Goal: Transaction & Acquisition: Purchase product/service

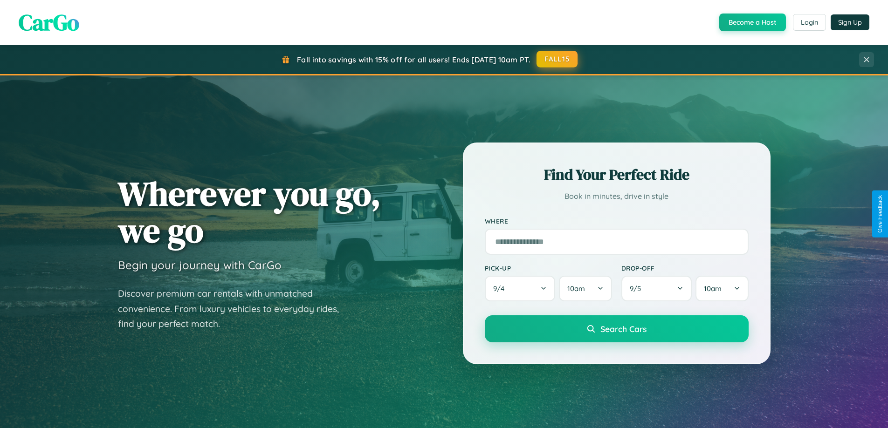
click at [558, 59] on button "FALL15" at bounding box center [557, 59] width 41 height 17
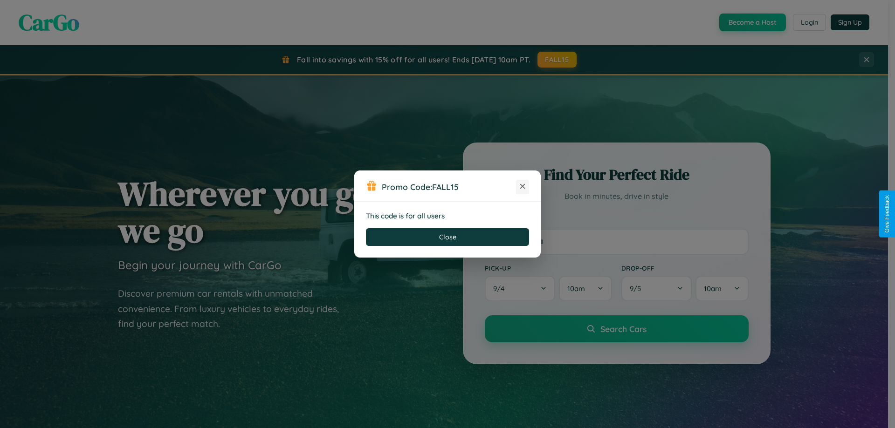
click at [523, 187] on icon at bounding box center [522, 186] width 9 height 9
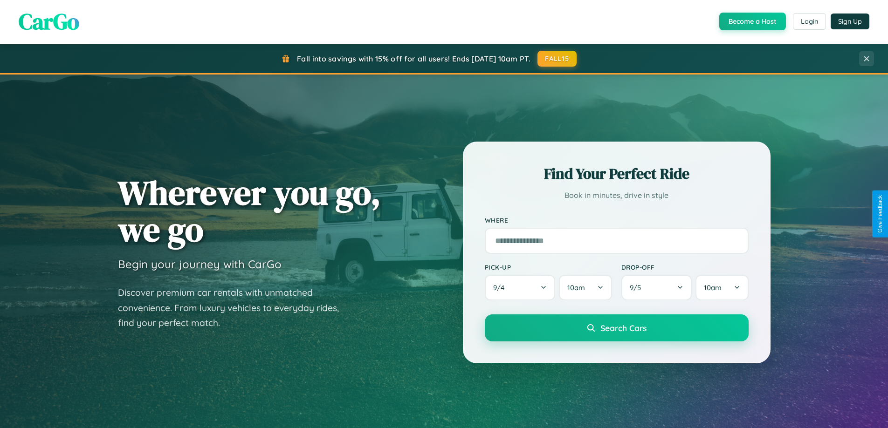
scroll to position [402, 0]
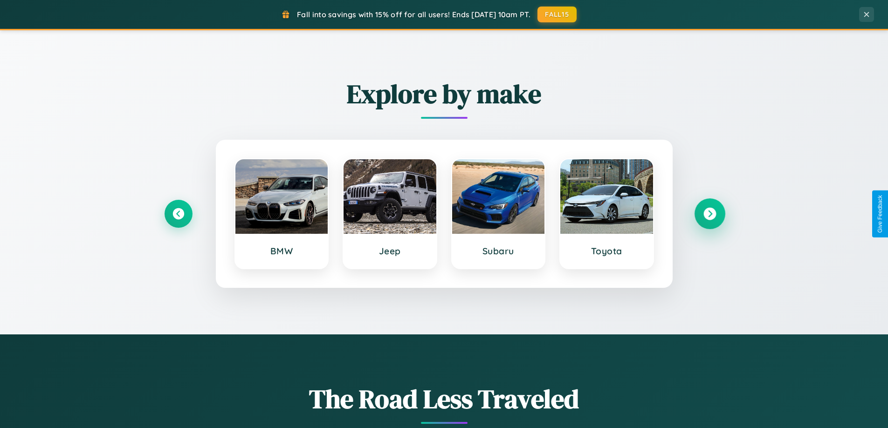
click at [710, 214] on icon at bounding box center [710, 214] width 13 height 13
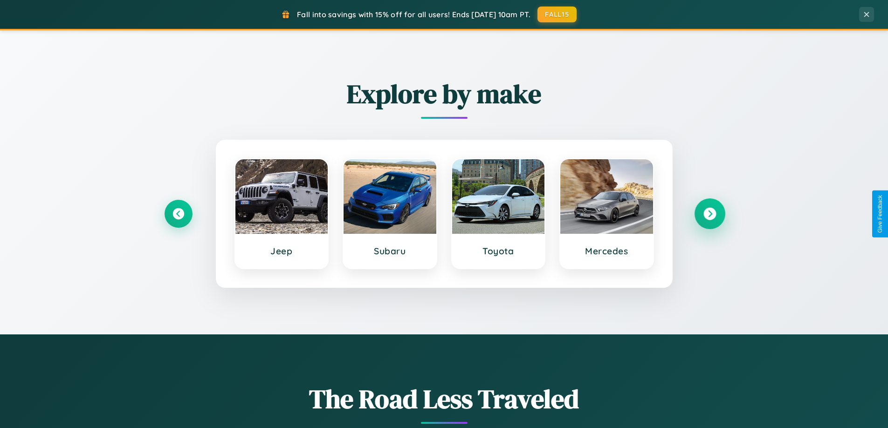
click at [710, 214] on icon at bounding box center [710, 214] width 13 height 13
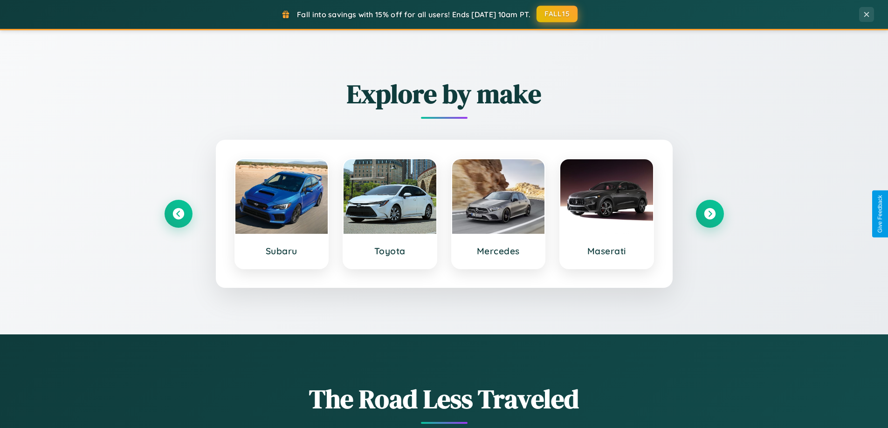
click at [558, 14] on button "FALL15" at bounding box center [557, 14] width 41 height 17
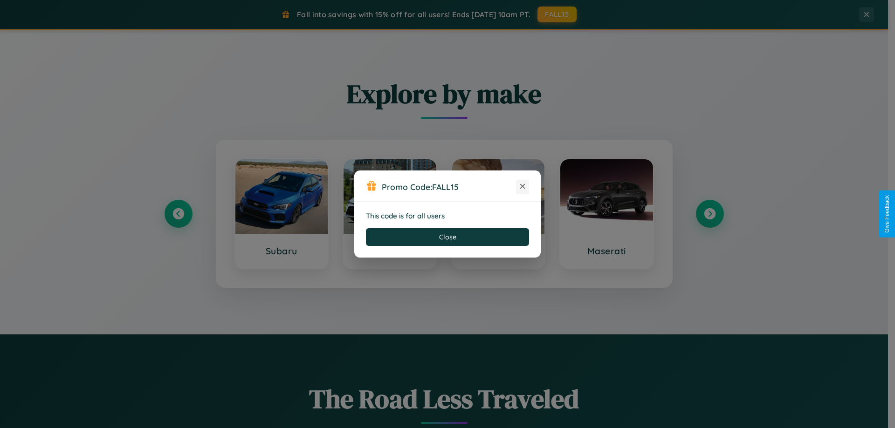
click at [523, 187] on icon at bounding box center [522, 186] width 9 height 9
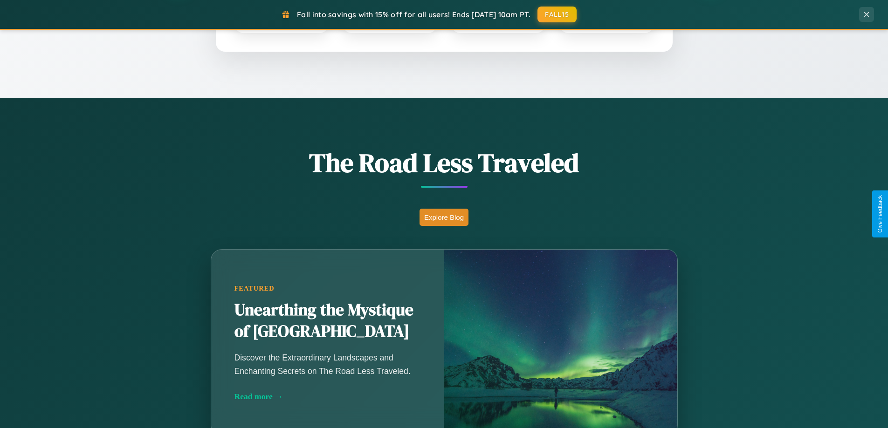
scroll to position [1794, 0]
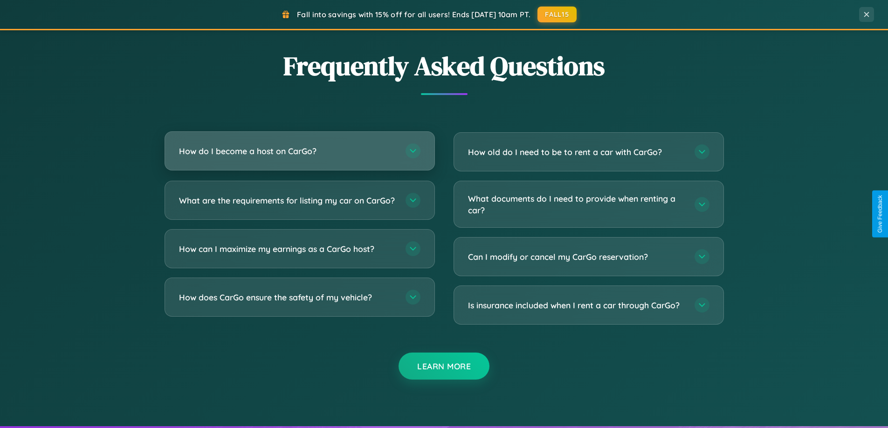
click at [299, 151] on h3 "How do I become a host on CarGo?" at bounding box center [287, 151] width 217 height 12
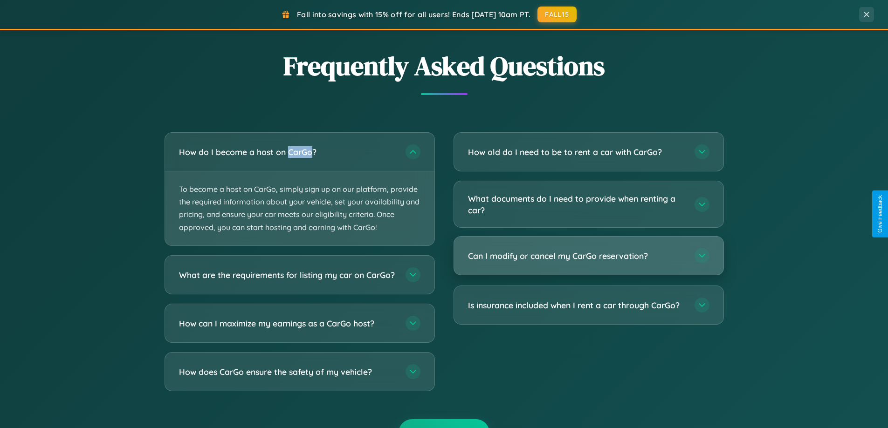
click at [588, 257] on h3 "Can I modify or cancel my CarGo reservation?" at bounding box center [576, 256] width 217 height 12
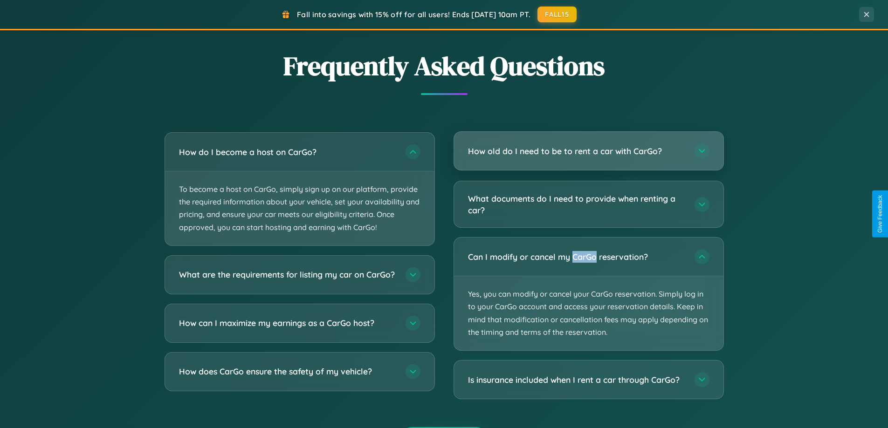
click at [588, 152] on h3 "How old do I need to be to rent a car with CarGo?" at bounding box center [576, 151] width 217 height 12
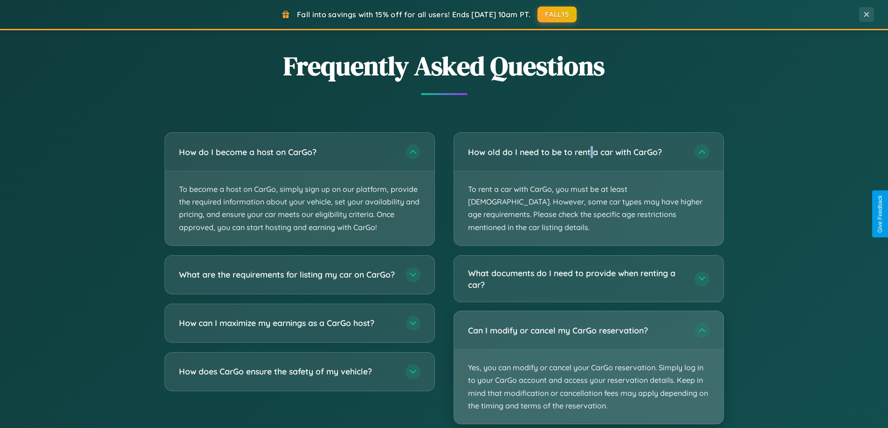
click at [588, 356] on p "Yes, you can modify or cancel your CarGo reservation. Simply log in to your Car…" at bounding box center [588, 387] width 269 height 74
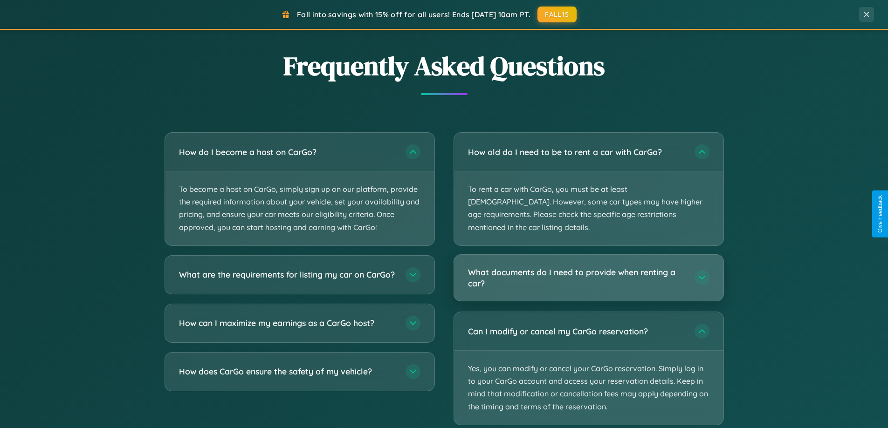
click at [588, 267] on h3 "What documents do I need to provide when renting a car?" at bounding box center [576, 278] width 217 height 23
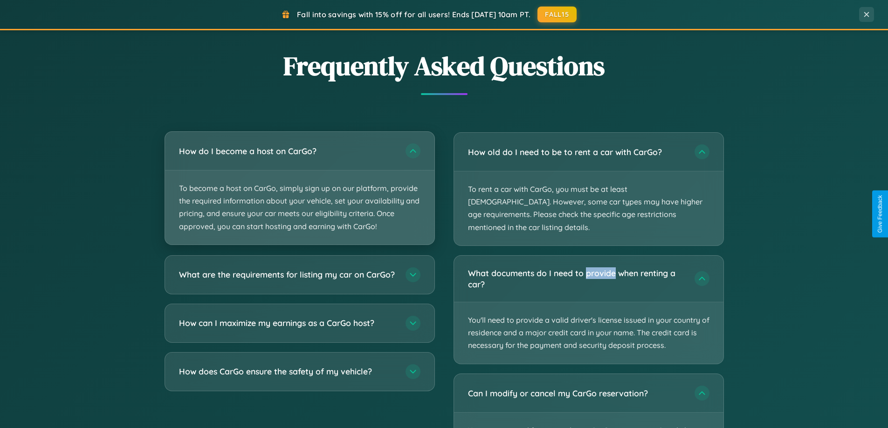
click at [299, 189] on p "To become a host on CarGo, simply sign up on our platform, provide the required…" at bounding box center [299, 208] width 269 height 74
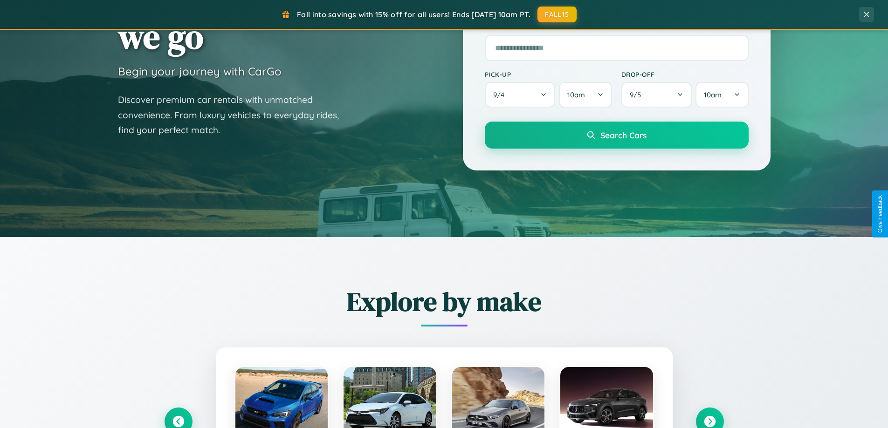
scroll to position [28, 0]
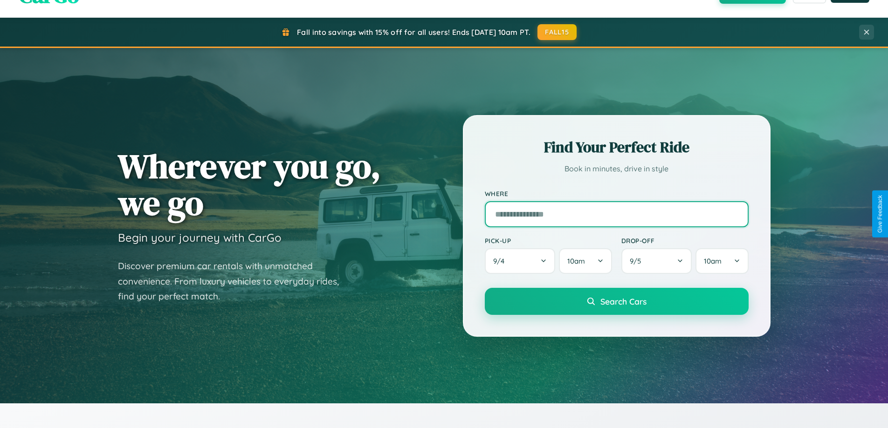
click at [616, 214] on input "text" at bounding box center [617, 214] width 264 height 26
type input "****"
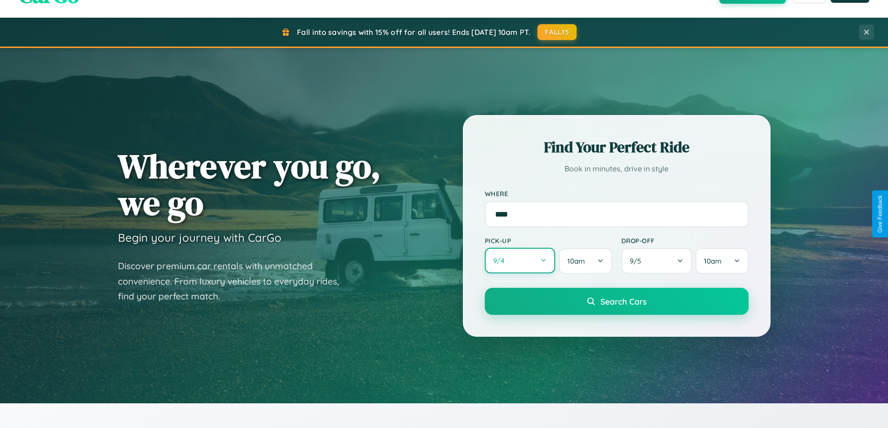
click at [520, 261] on button "9 / 4" at bounding box center [520, 261] width 71 height 26
select select "*"
select select "****"
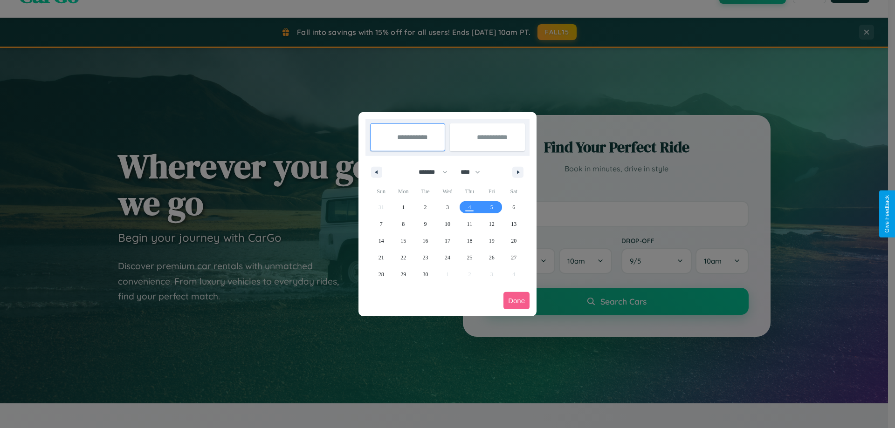
drag, startPoint x: 429, startPoint y: 172, endPoint x: 448, endPoint y: 187, distance: 23.9
click at [429, 172] on select "******* ******** ***** ***** *** **** **** ****** ********* ******* ******** **…" at bounding box center [432, 172] width 40 height 15
select select "*"
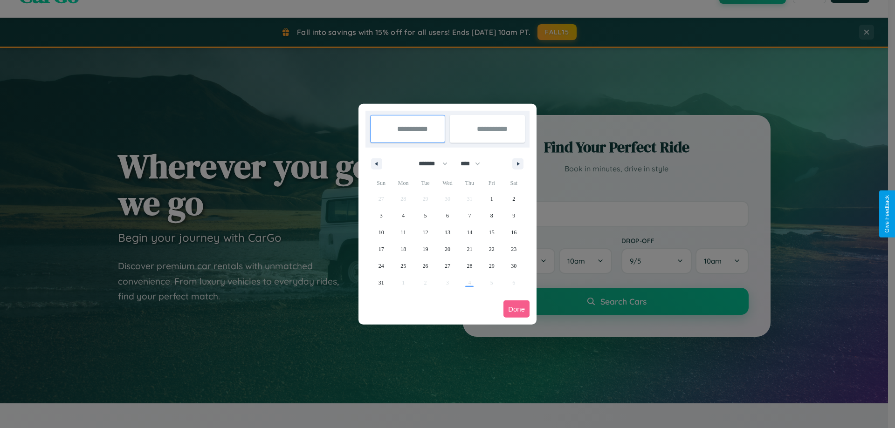
drag, startPoint x: 475, startPoint y: 164, endPoint x: 448, endPoint y: 187, distance: 35.7
click at [475, 164] on select "**** **** **** **** **** **** **** **** **** **** **** **** **** **** **** ****…" at bounding box center [470, 163] width 28 height 15
select select "****"
click at [514, 266] on span "29" at bounding box center [514, 266] width 6 height 17
type input "**********"
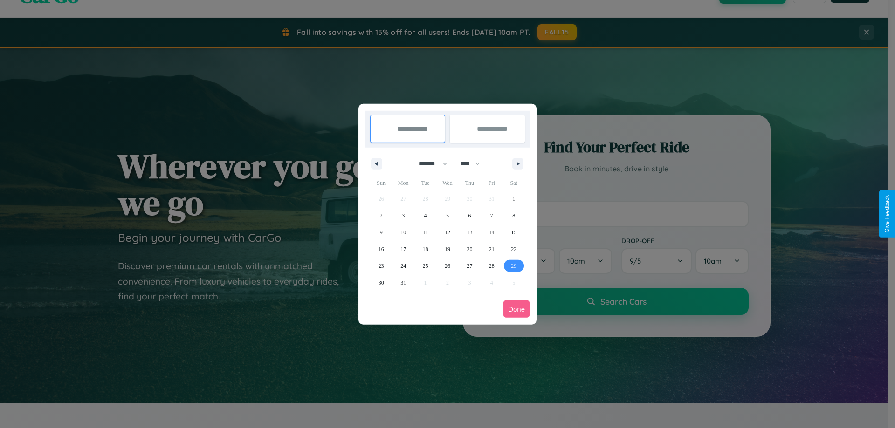
type input "**********"
click at [518, 164] on icon "button" at bounding box center [520, 164] width 5 height 4
select select "*"
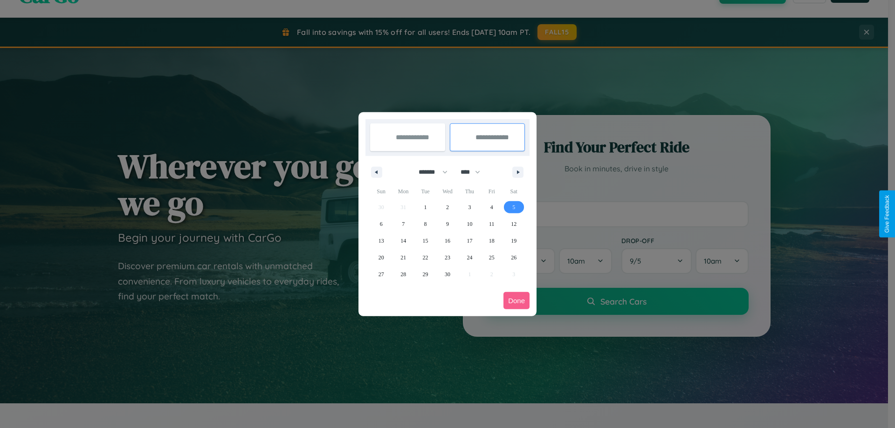
click at [514, 207] on span "5" at bounding box center [513, 207] width 3 height 17
type input "**********"
select select "*"
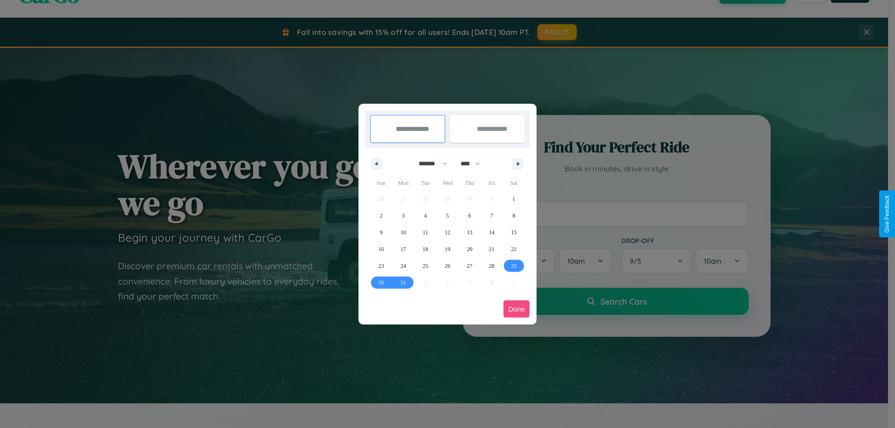
click at [517, 309] on button "Done" at bounding box center [517, 309] width 26 height 17
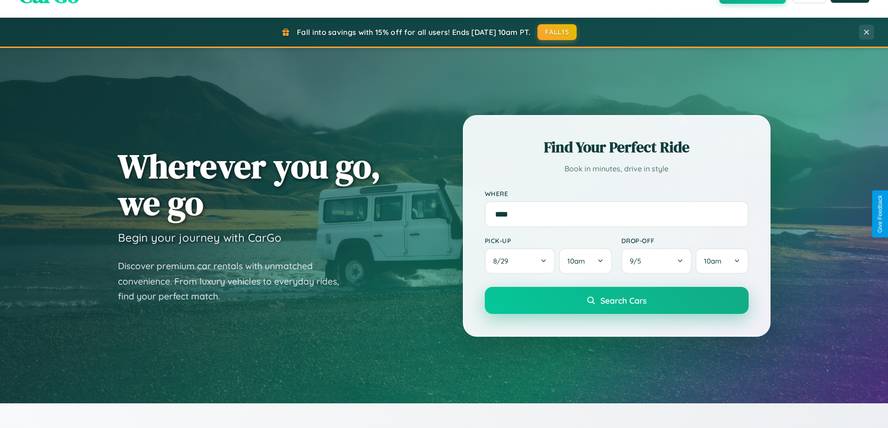
click at [616, 301] on span "Search Cars" at bounding box center [624, 301] width 46 height 10
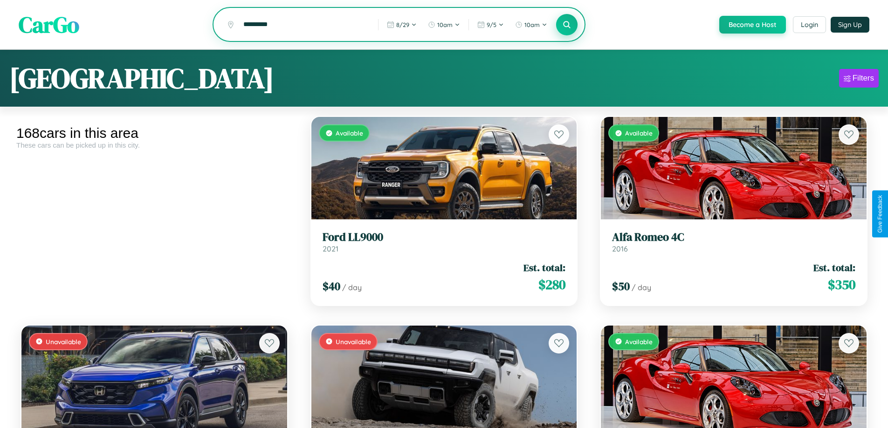
click at [566, 25] on icon at bounding box center [567, 24] width 9 height 9
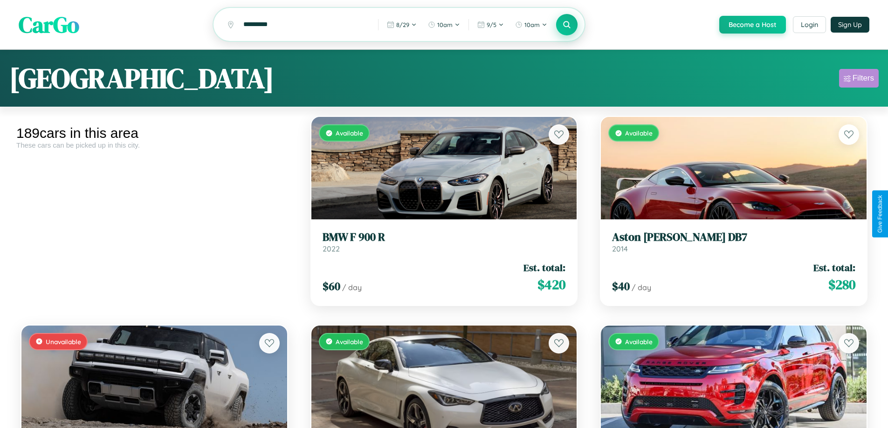
click at [859, 80] on div "Filters" at bounding box center [863, 78] width 21 height 9
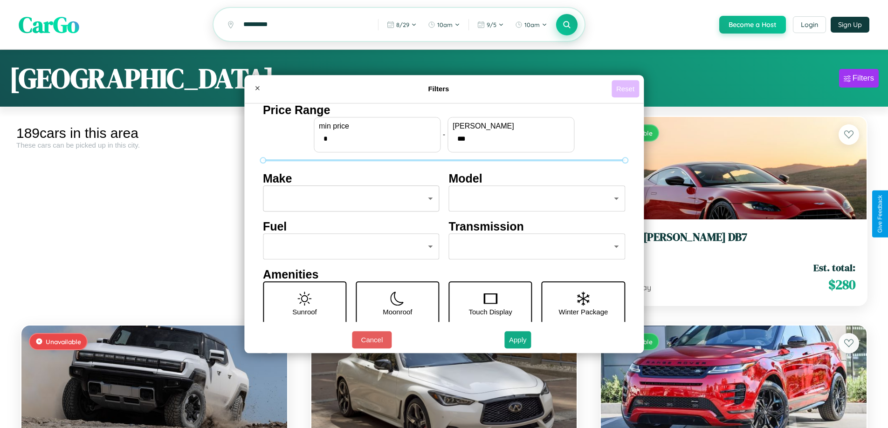
click at [627, 89] on button "Reset" at bounding box center [626, 88] width 28 height 17
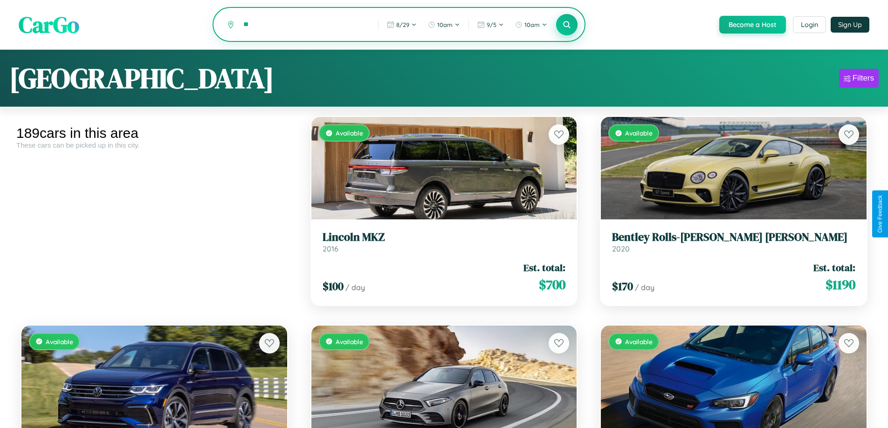
type input "*"
type input "**********"
click at [566, 25] on icon at bounding box center [567, 24] width 9 height 9
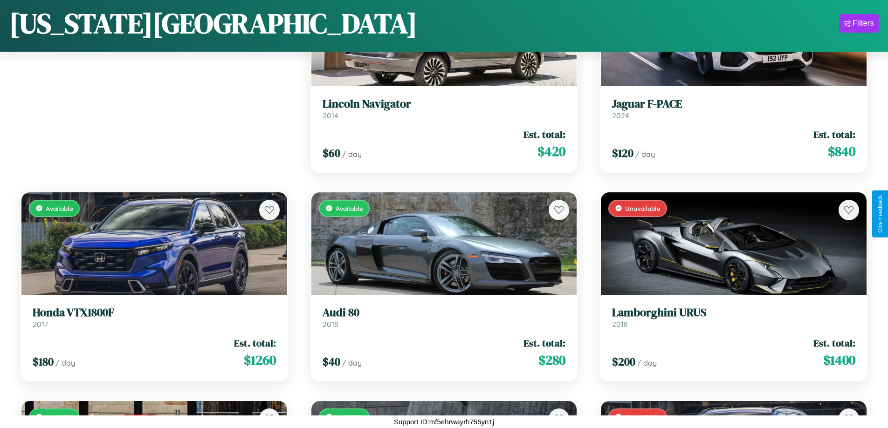
scroll to position [549, 0]
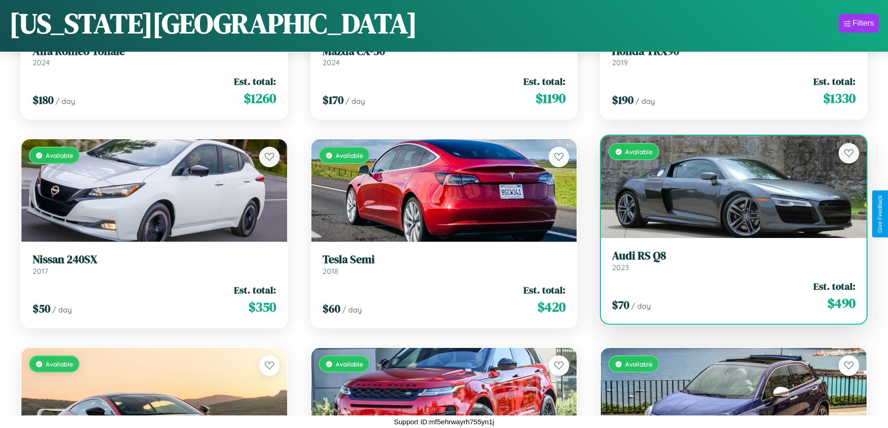
click at [728, 261] on h3 "Audi RS Q8" at bounding box center [733, 256] width 243 height 14
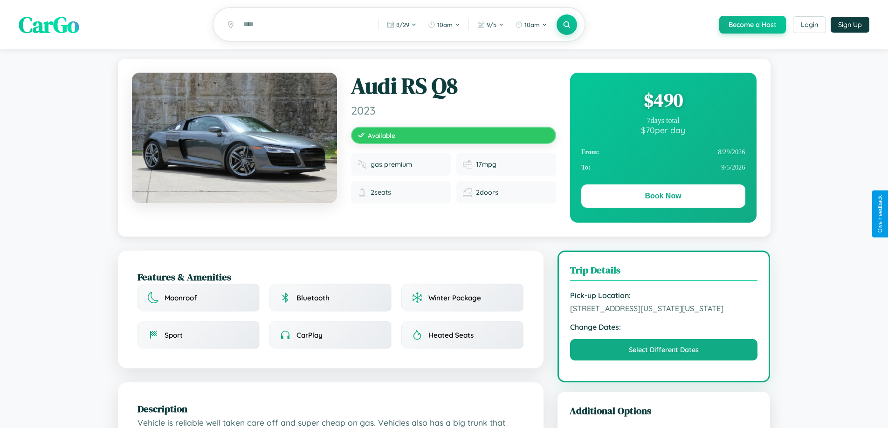
click at [663, 102] on div "$ 490" at bounding box center [663, 100] width 164 height 25
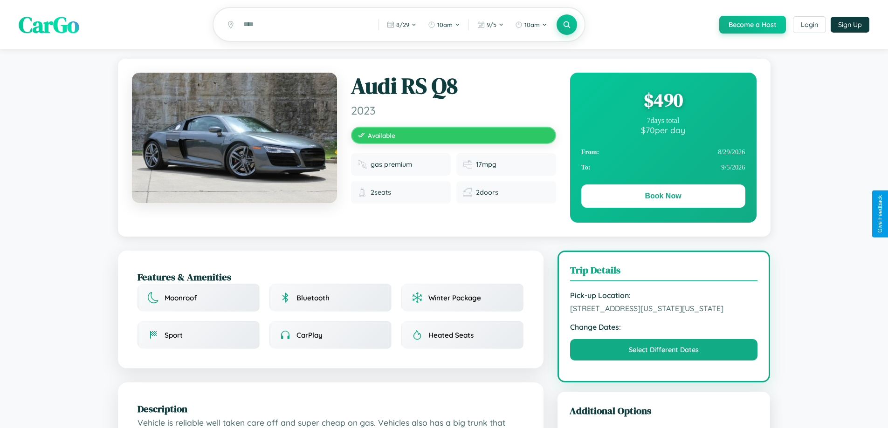
click at [663, 102] on div "$ 490" at bounding box center [663, 100] width 164 height 25
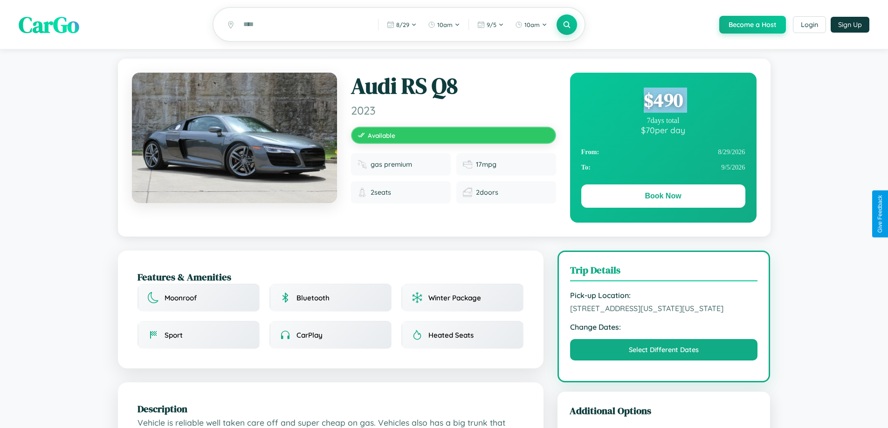
click at [663, 102] on div "$ 490" at bounding box center [663, 100] width 164 height 25
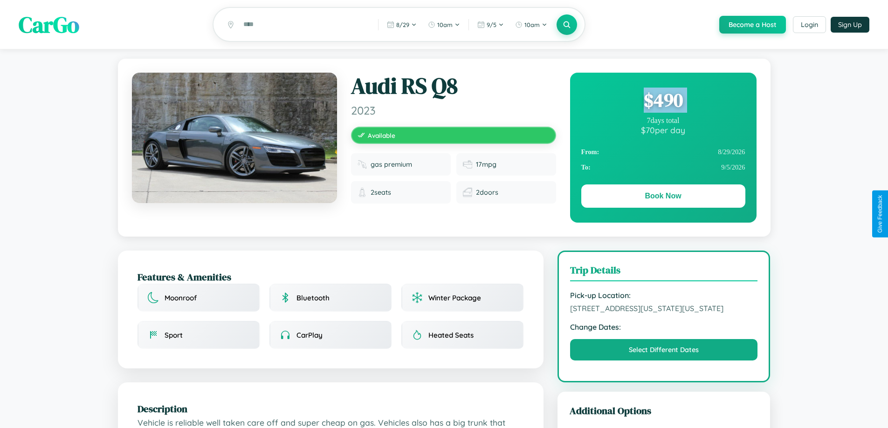
click at [663, 102] on div "$ 490" at bounding box center [663, 100] width 164 height 25
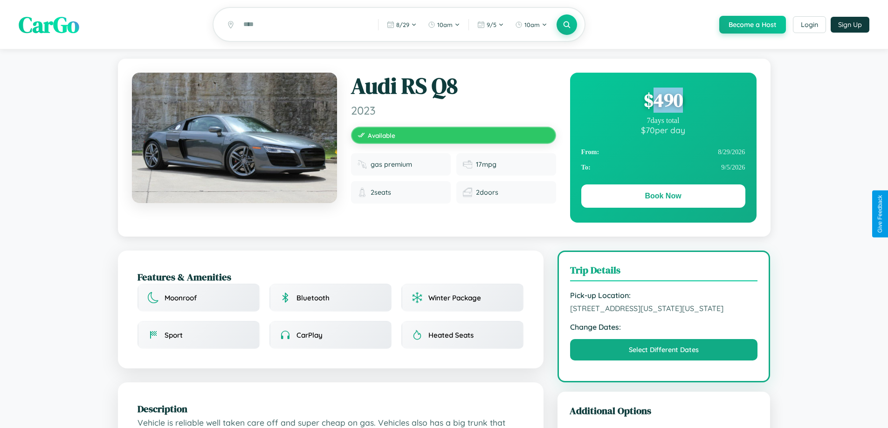
click at [663, 102] on div "$ 490" at bounding box center [663, 100] width 164 height 25
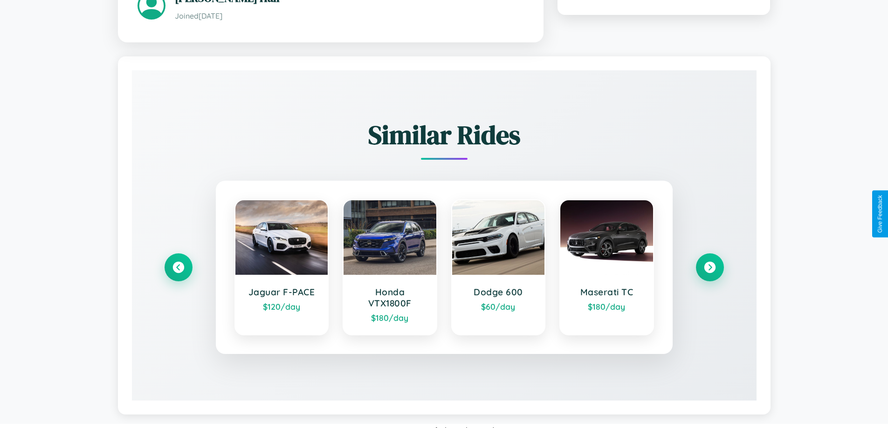
scroll to position [546, 0]
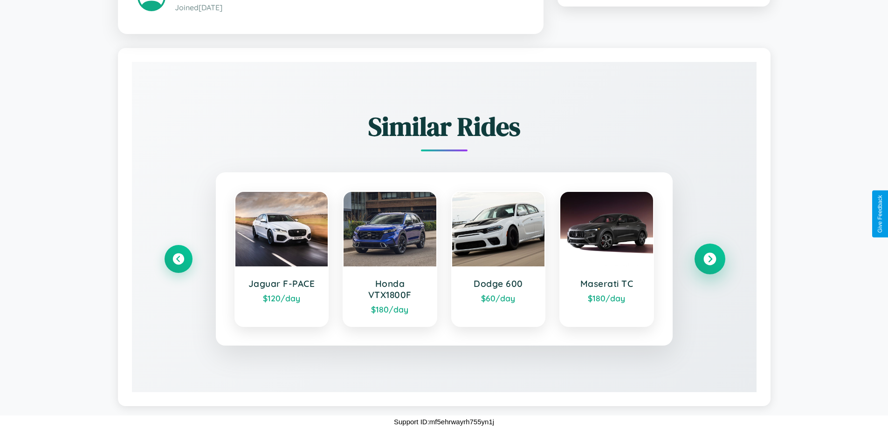
click at [710, 259] on icon at bounding box center [710, 259] width 13 height 13
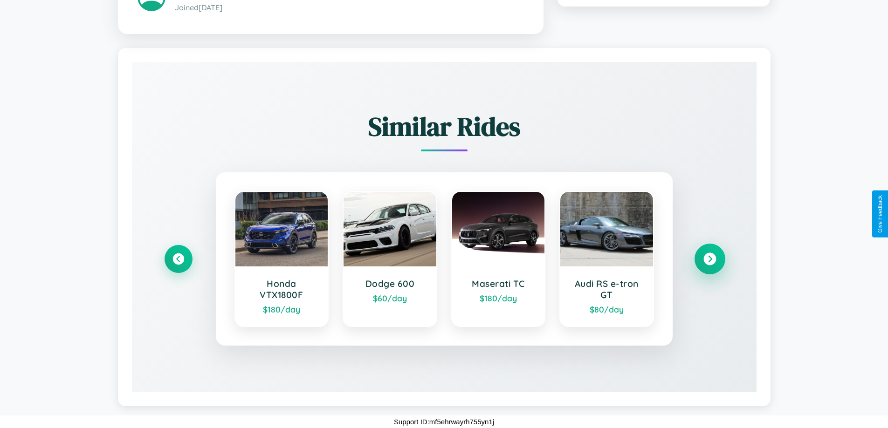
click at [710, 259] on icon at bounding box center [710, 259] width 13 height 13
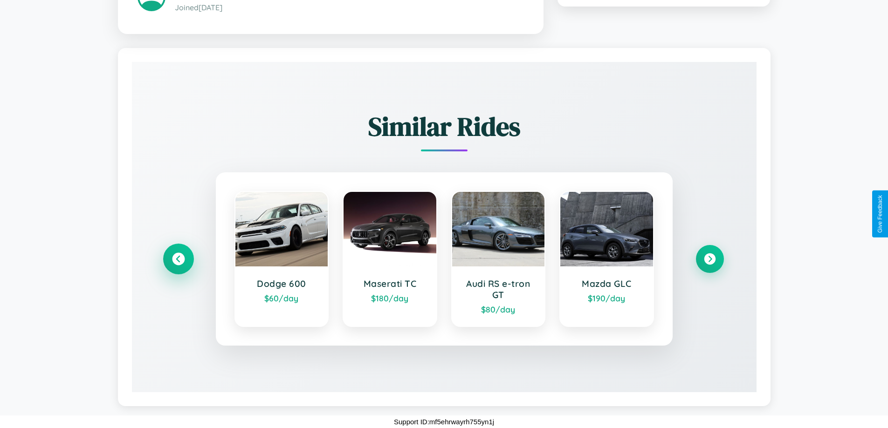
click at [178, 259] on icon at bounding box center [178, 259] width 13 height 13
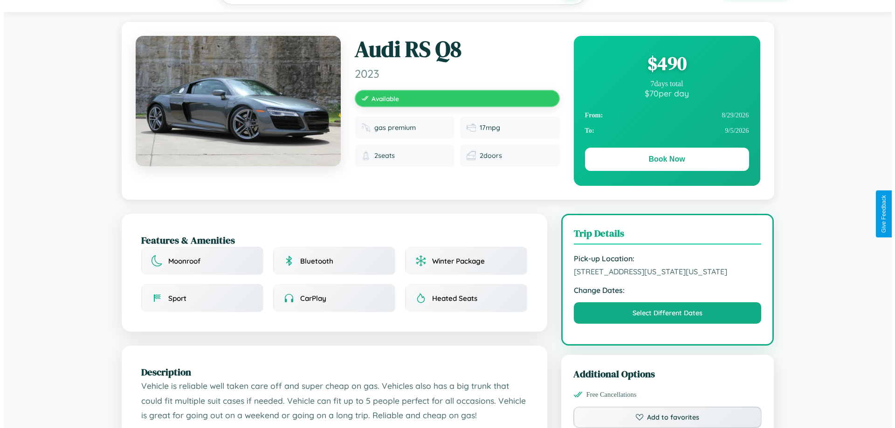
scroll to position [0, 0]
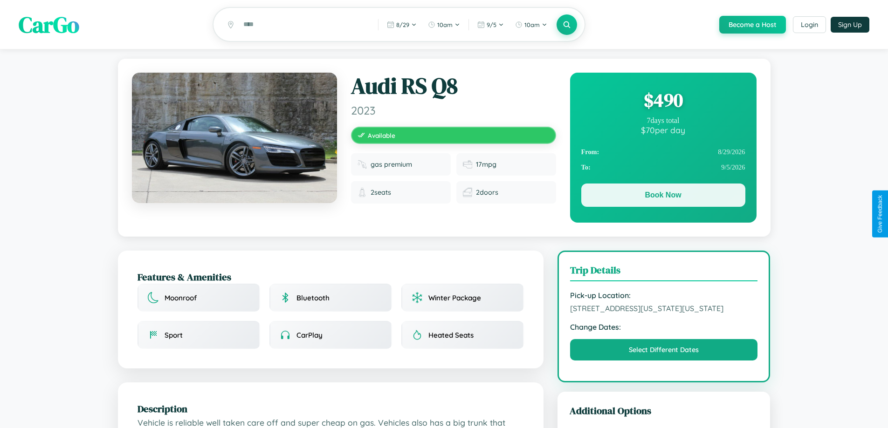
click at [663, 198] on button "Book Now" at bounding box center [663, 195] width 164 height 23
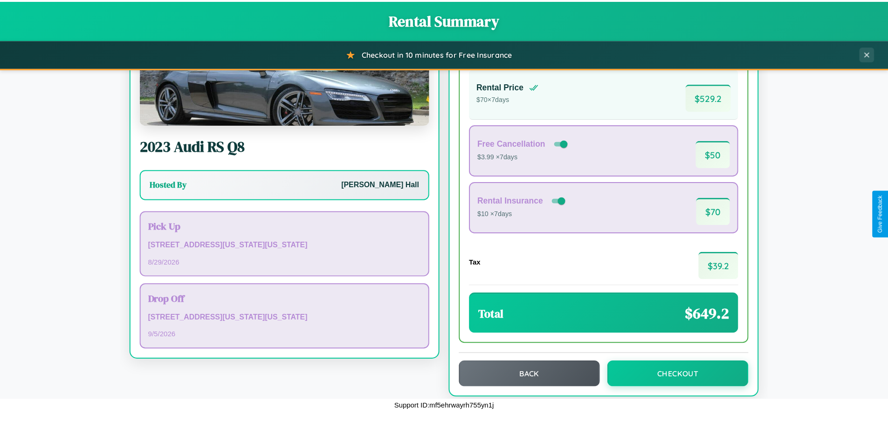
scroll to position [64, 0]
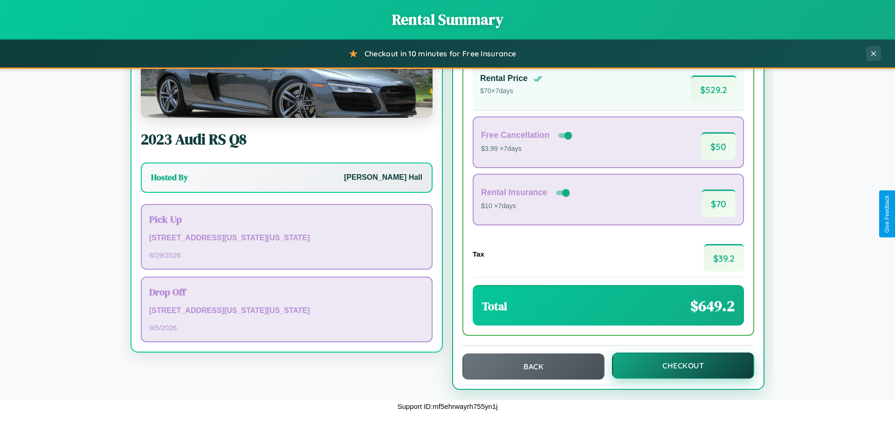
click at [677, 366] on button "Checkout" at bounding box center [683, 366] width 142 height 26
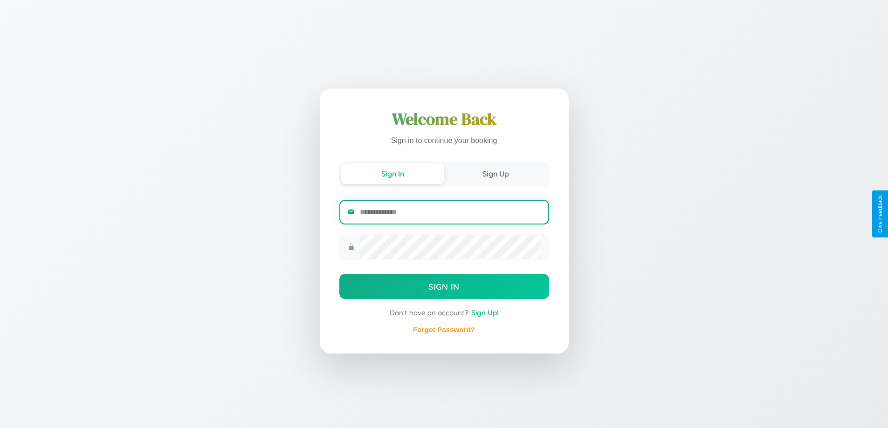
click at [450, 212] on input "email" at bounding box center [450, 212] width 180 height 23
type input "**********"
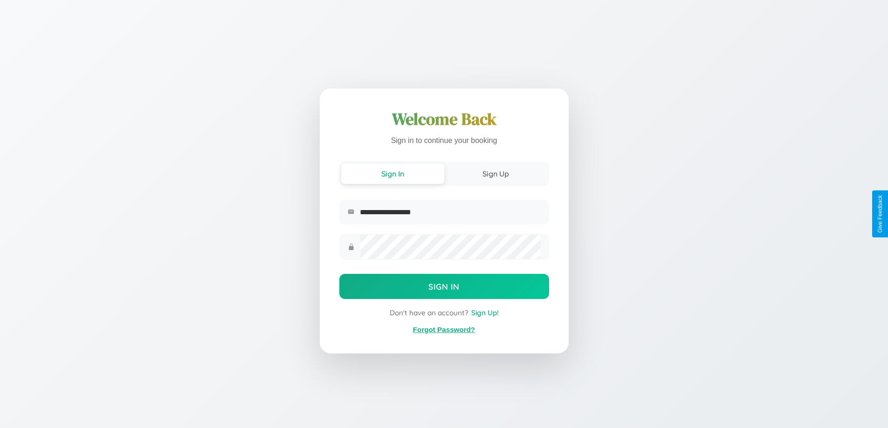
click at [444, 330] on link "Forgot Password?" at bounding box center [444, 330] width 62 height 8
